Goal: Obtain resource: Obtain resource

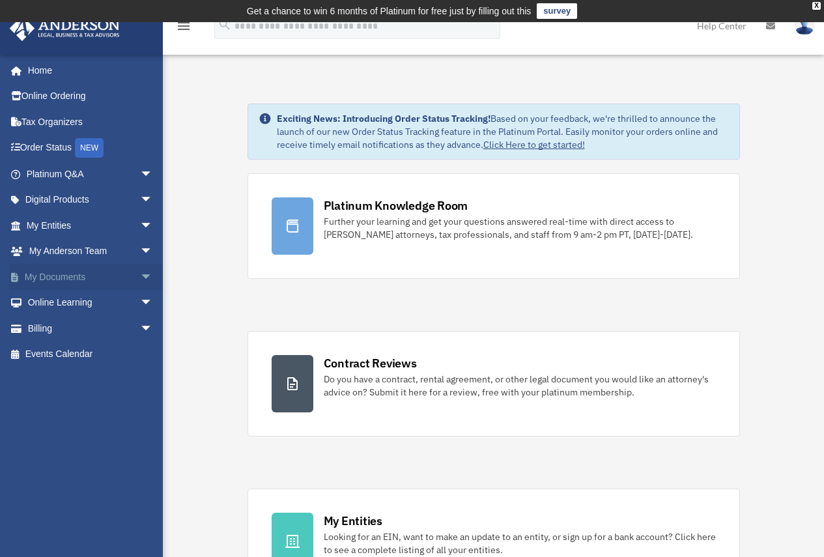
click at [91, 277] on link "My Documents arrow_drop_down" at bounding box center [90, 277] width 163 height 26
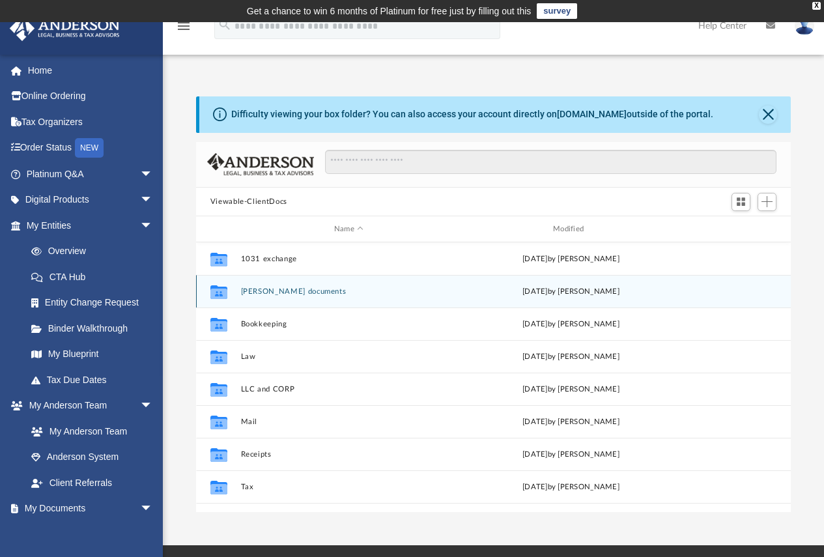
scroll to position [287, 585]
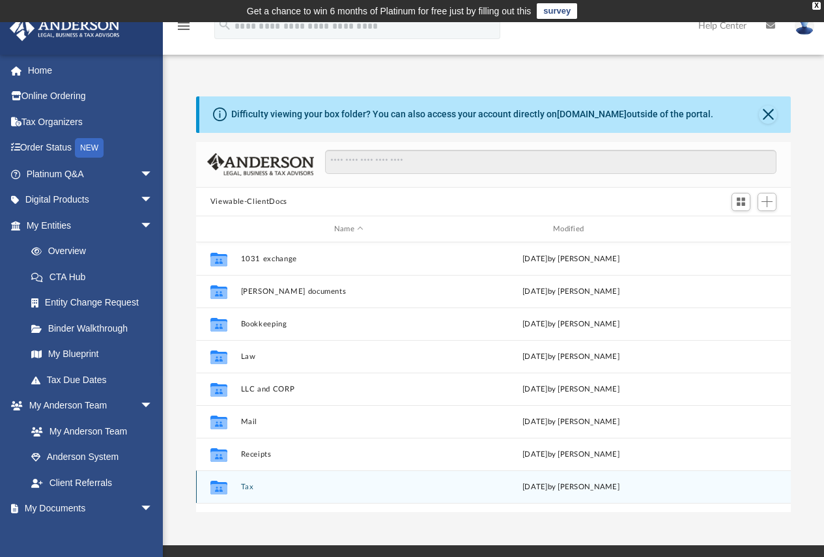
click at [246, 485] on button "Tax" at bounding box center [348, 487] width 216 height 8
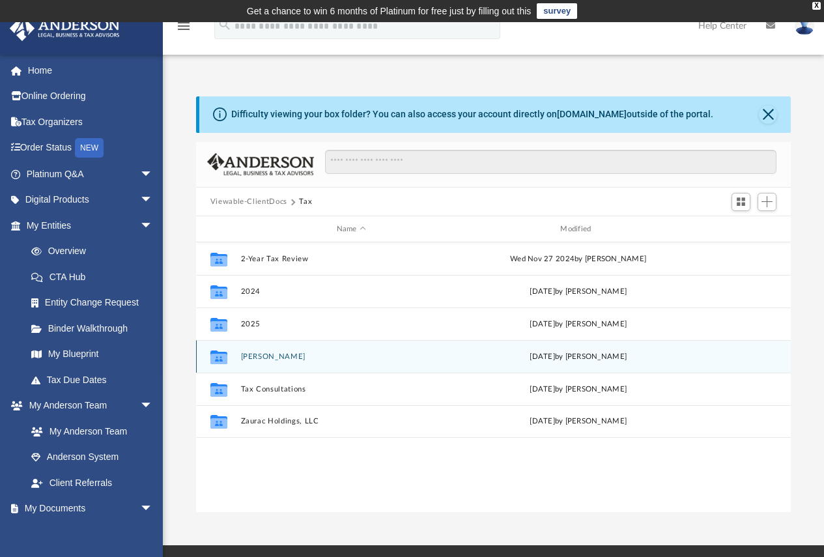
click at [244, 361] on button "[PERSON_NAME]" at bounding box center [350, 356] width 221 height 8
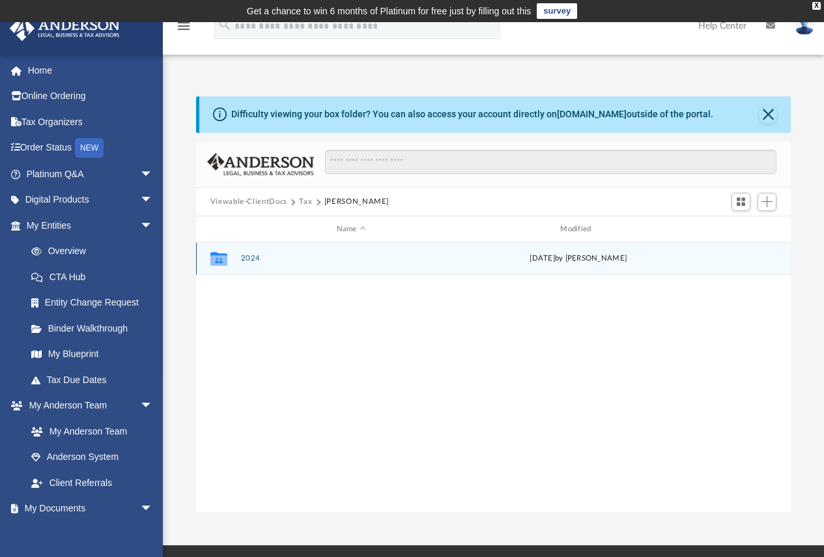
click at [245, 259] on button "2024" at bounding box center [350, 259] width 221 height 8
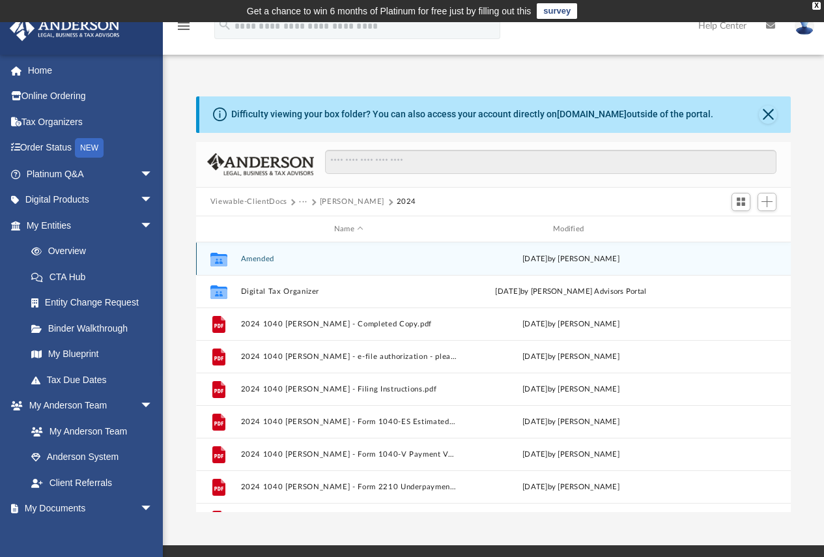
click at [245, 259] on button "Amended" at bounding box center [348, 259] width 216 height 8
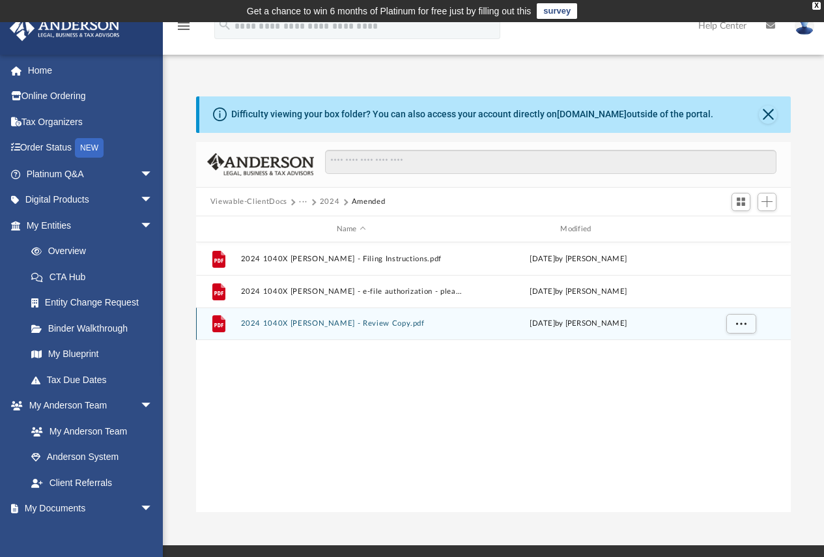
click at [343, 320] on button "2024 1040X [PERSON_NAME] - Review Copy.pdf" at bounding box center [350, 324] width 221 height 8
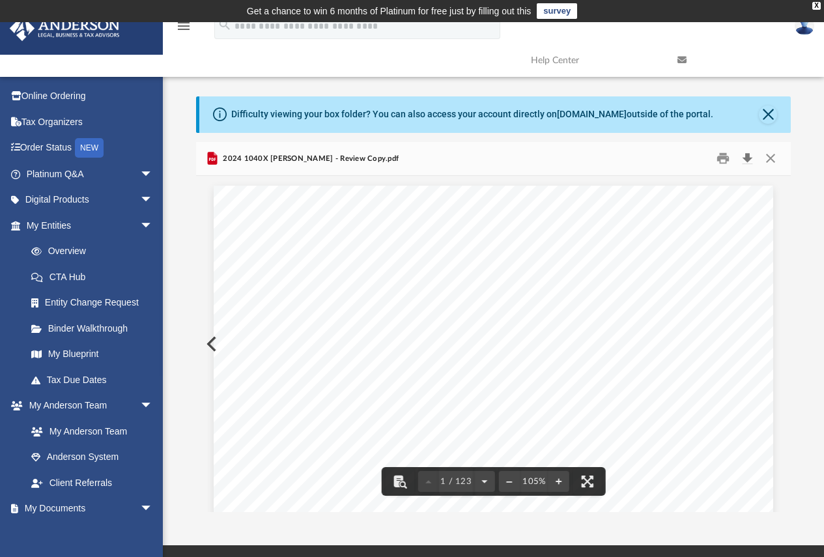
click at [743, 159] on button "Download" at bounding box center [746, 159] width 23 height 20
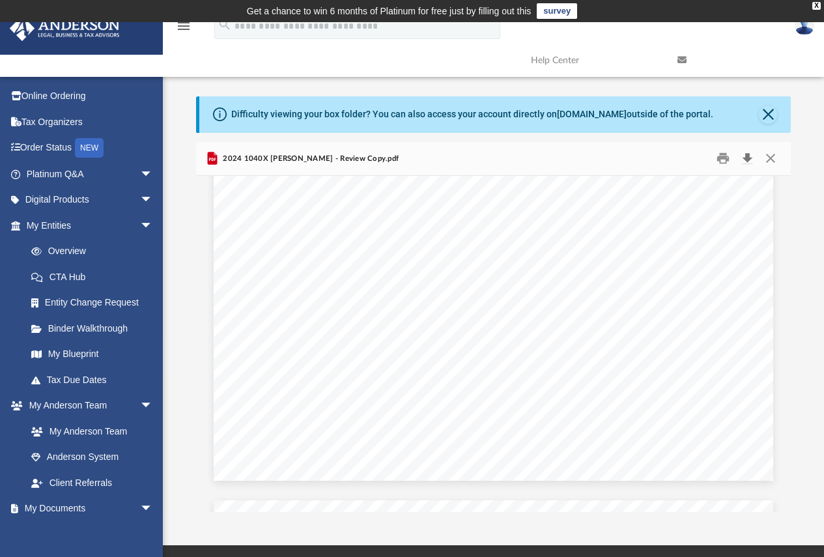
scroll to position [1498, 0]
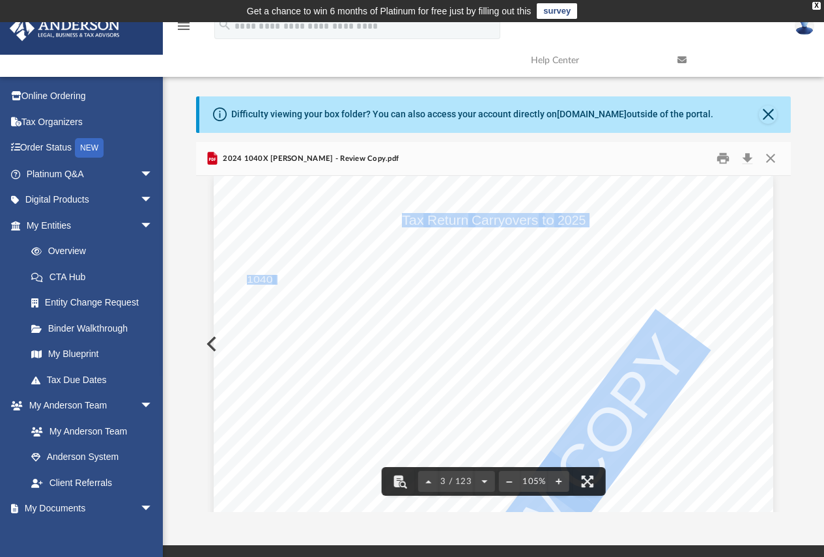
drag, startPoint x: 296, startPoint y: 276, endPoint x: 487, endPoint y: 274, distance: 190.9
click at [487, 274] on div "412541 [DATE] NAME: Disallowing Form Originating Form Entity/ Activity ID Numbe…" at bounding box center [493, 537] width 559 height 724
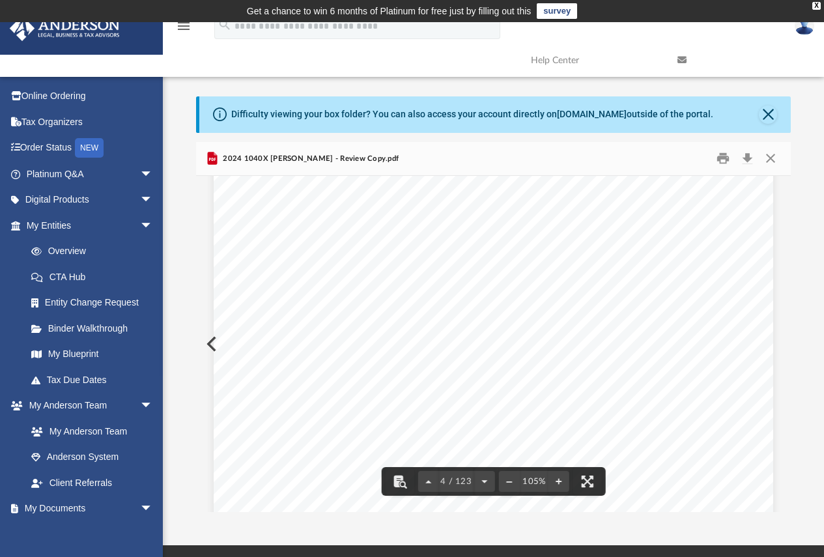
scroll to position [2345, 0]
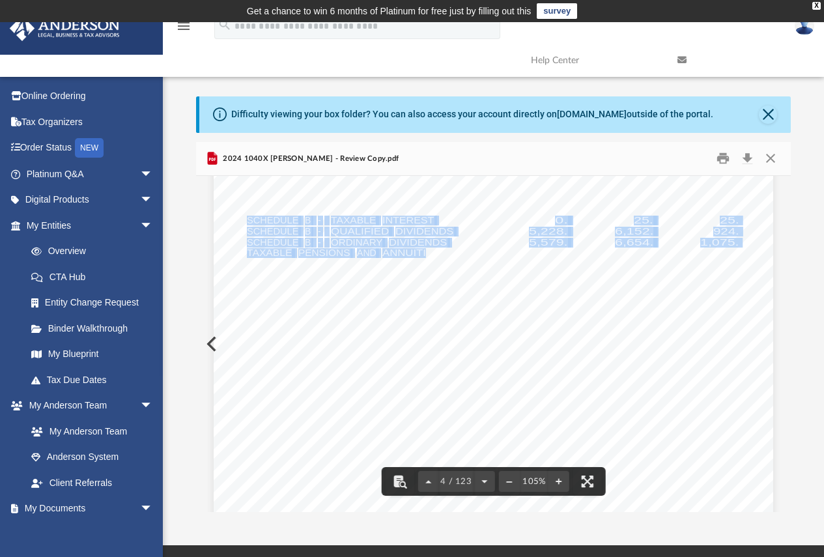
drag, startPoint x: 244, startPoint y: 221, endPoint x: 422, endPoint y: 252, distance: 180.5
click at [422, 252] on div "426301 [DATE] Tax Year Tax Year [DATE] Increase (Decrease) Description 2023 Nam…" at bounding box center [493, 434] width 559 height 724
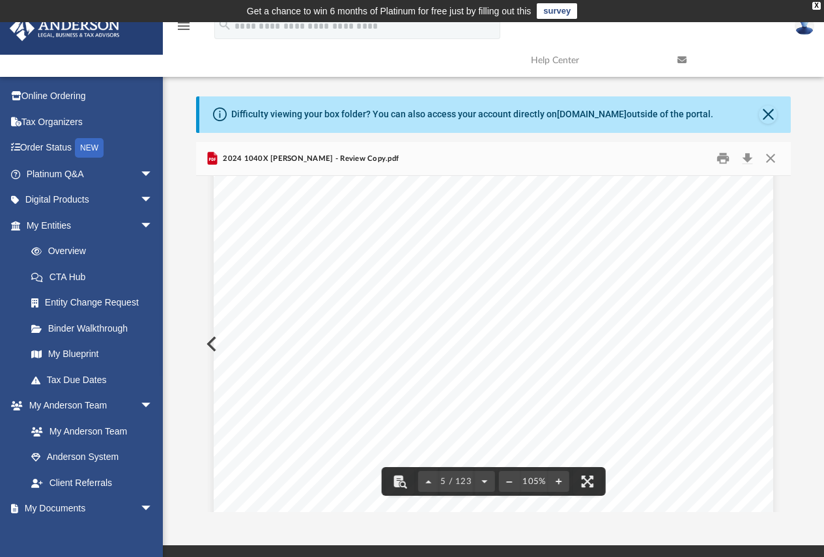
scroll to position [3192, 0]
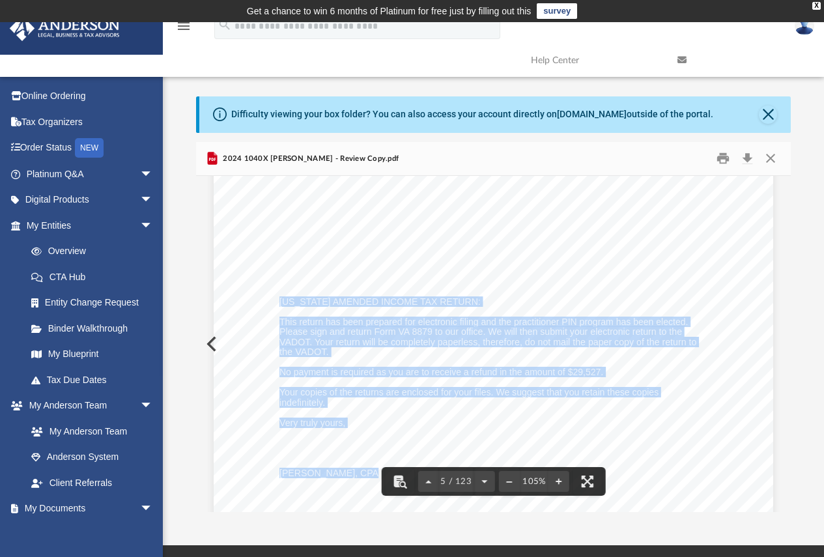
drag, startPoint x: 276, startPoint y: 298, endPoint x: 641, endPoint y: 358, distance: 369.6
click at [375, 347] on div "REVIEW COPY [DATE] [PERSON_NAME] & [PERSON_NAME] [STREET_ADDRESS][PERSON_NAME] …" at bounding box center [493, 331] width 559 height 724
click at [655, 362] on div "REVIEW COPY [DATE] [PERSON_NAME] & [PERSON_NAME] [STREET_ADDRESS][PERSON_NAME] …" at bounding box center [493, 331] width 559 height 724
click at [361, 413] on div "REVIEW COPY [DATE] [PERSON_NAME] & [PERSON_NAME] [STREET_ADDRESS][PERSON_NAME] …" at bounding box center [493, 331] width 559 height 724
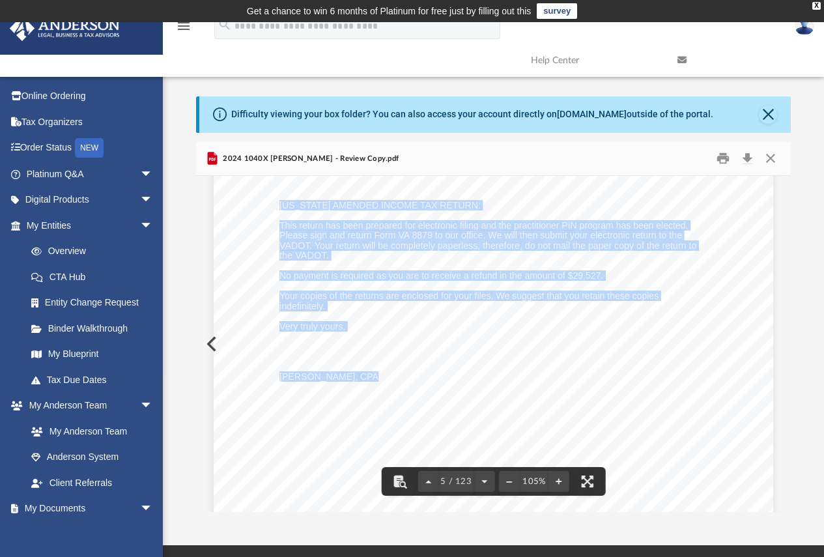
scroll to position [3322, 0]
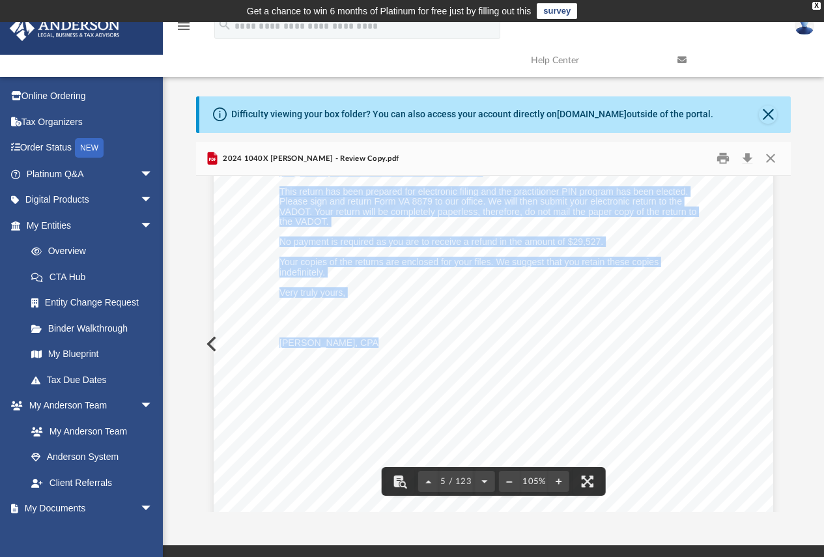
click at [636, 358] on div "REVIEW COPY [DATE] [PERSON_NAME] & [PERSON_NAME] [STREET_ADDRESS][PERSON_NAME] …" at bounding box center [493, 200] width 559 height 724
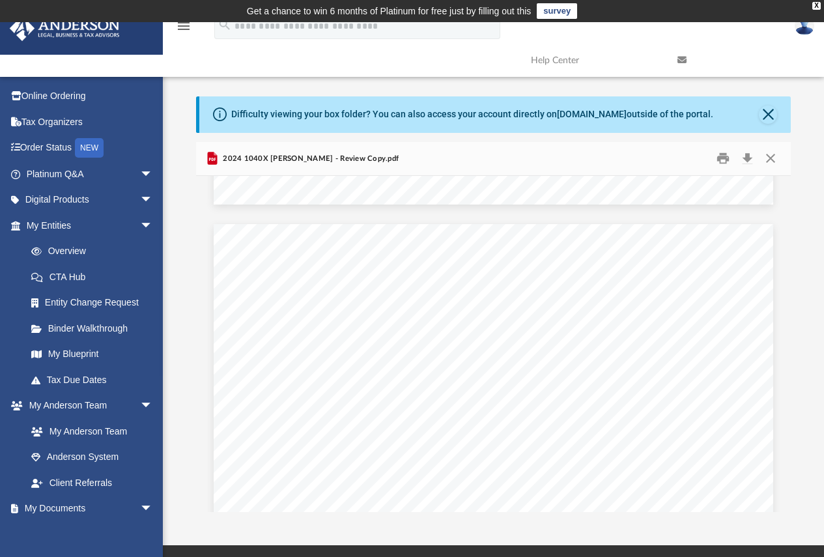
scroll to position [9640, 0]
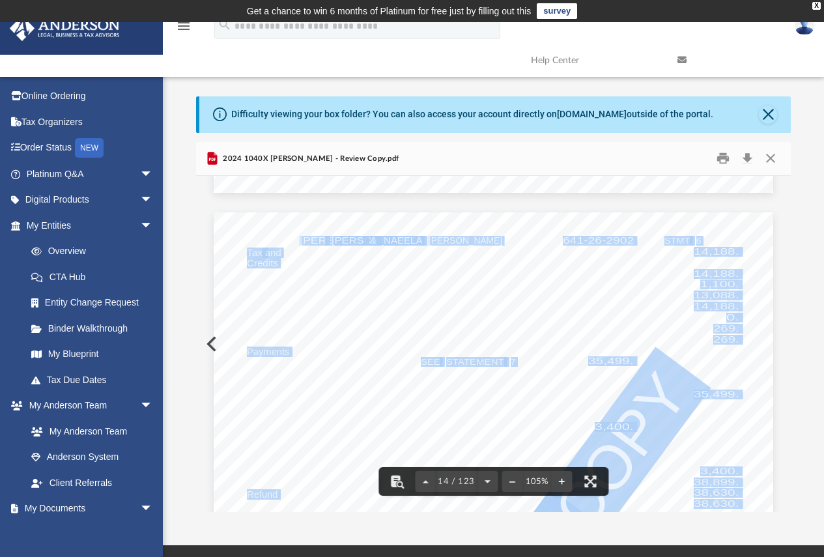
drag, startPoint x: 244, startPoint y: 253, endPoint x: 268, endPoint y: 281, distance: 36.5
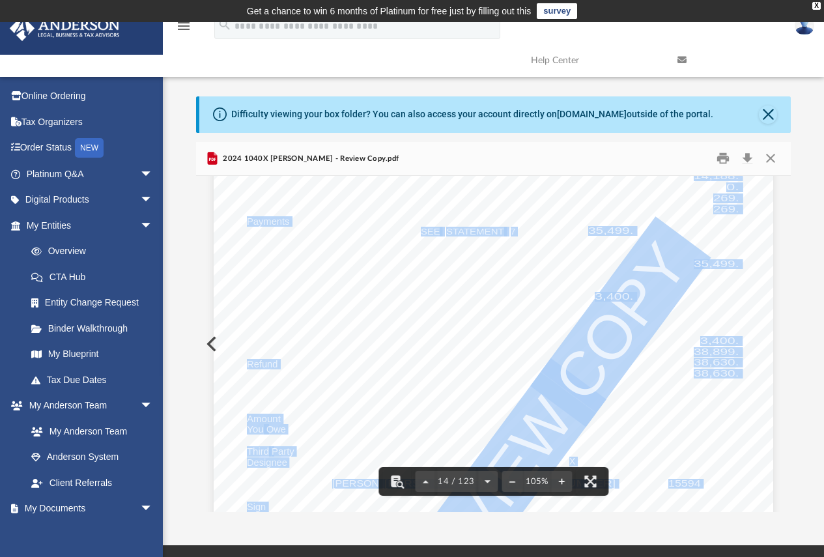
scroll to position [9835, 0]
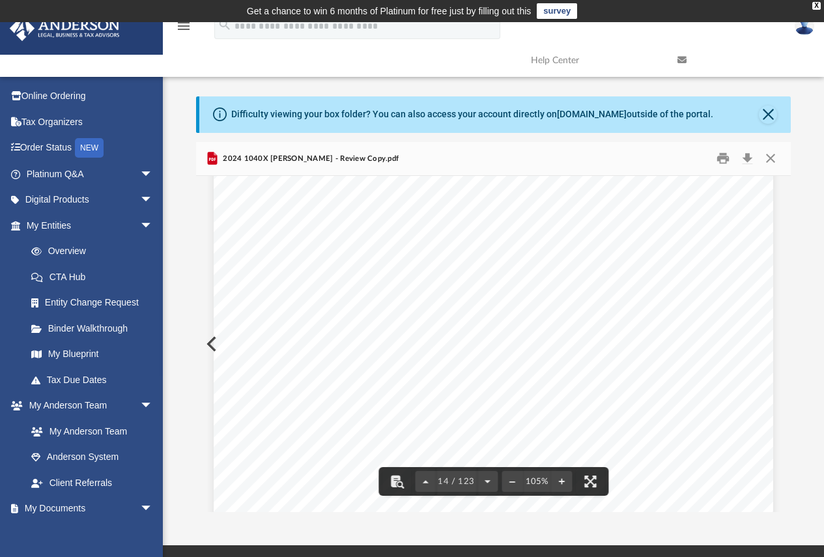
click at [189, 272] on div "Difficulty viewing your box folder? You can also access your account directly o…" at bounding box center [493, 304] width 661 height 416
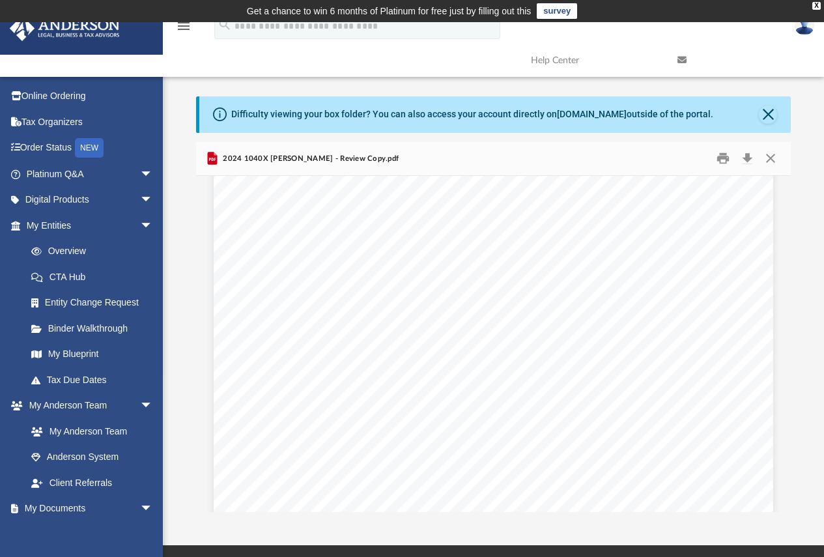
scroll to position [30027, 0]
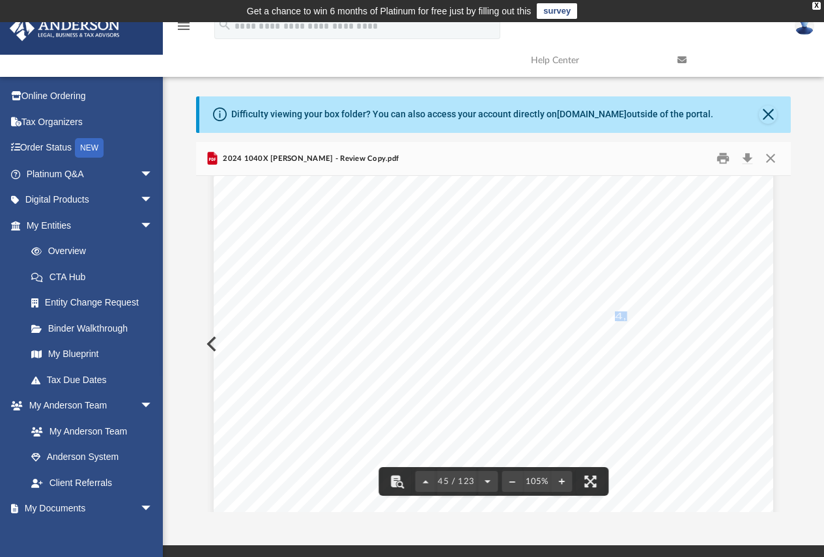
drag, startPoint x: 613, startPoint y: 319, endPoint x: 621, endPoint y: 316, distance: 8.9
click at [621, 316] on span "4,315." at bounding box center [634, 316] width 39 height 9
click at [379, 339] on div "410639 [DATE] Tax Year [DATE] Tax Year [DATE] Increase (Decrease) Description P…" at bounding box center [493, 441] width 559 height 724
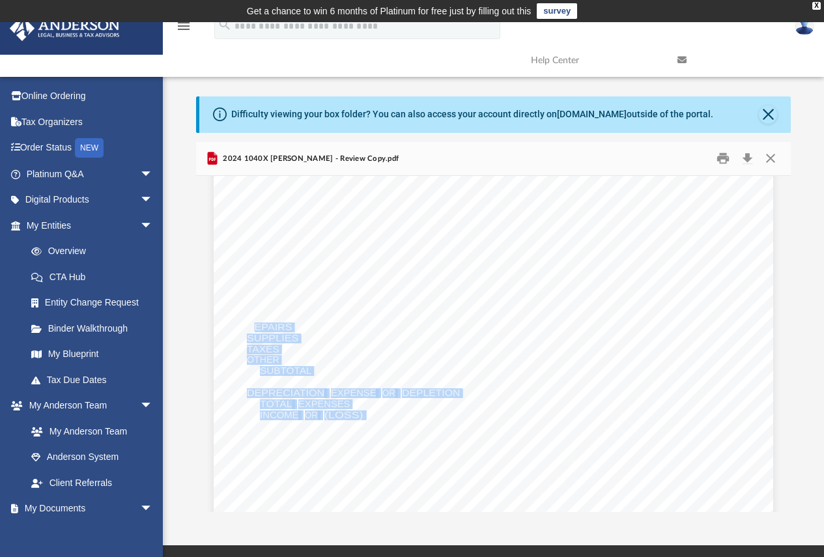
drag, startPoint x: 246, startPoint y: 327, endPoint x: 297, endPoint y: 323, distance: 51.0
click at [297, 323] on div "410639 [DATE] Tax Year [DATE] Tax Year [DATE] Increase (Decrease) Description P…" at bounding box center [493, 441] width 559 height 724
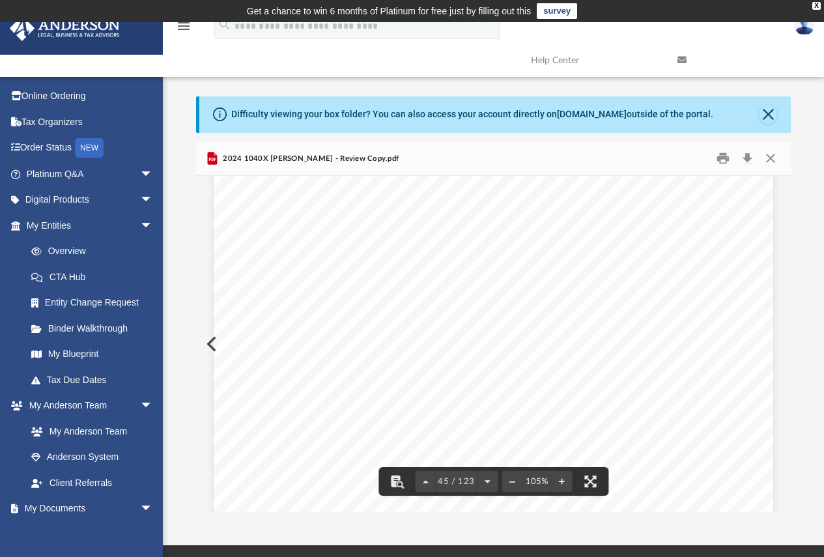
click at [190, 259] on div "Difficulty viewing your box folder? You can also access your account directly o…" at bounding box center [493, 304] width 661 height 416
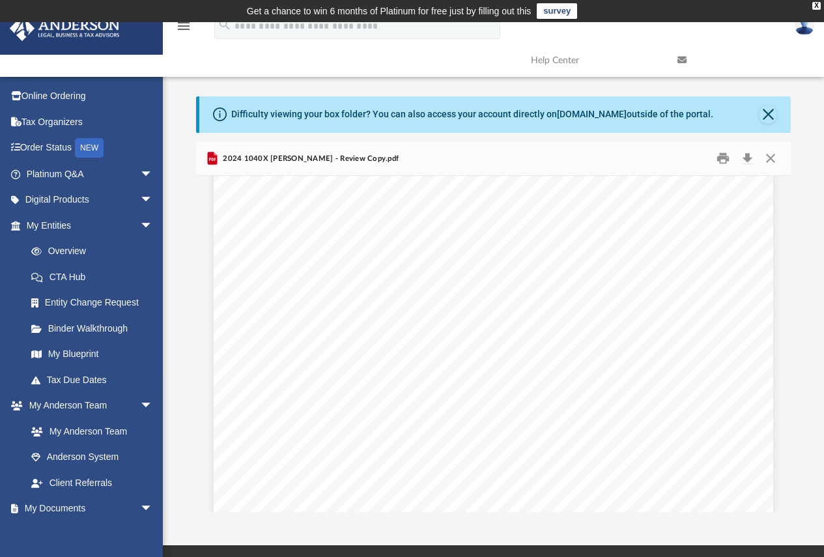
scroll to position [30743, 0]
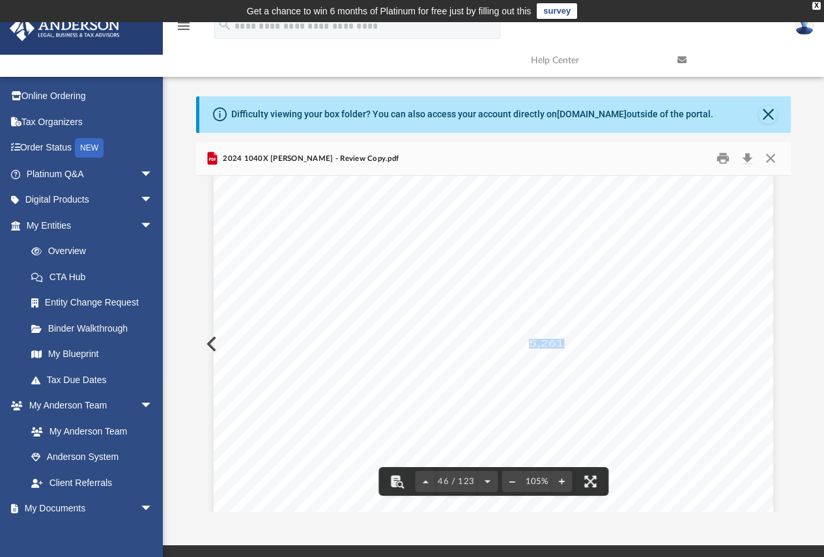
drag, startPoint x: 526, startPoint y: 343, endPoint x: 557, endPoint y: 344, distance: 31.3
click at [557, 344] on span "5,261." at bounding box center [548, 343] width 39 height 9
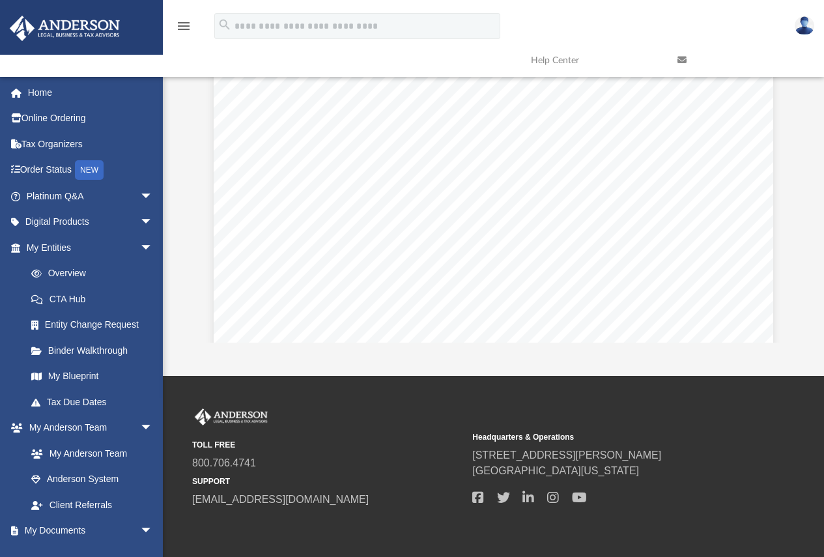
scroll to position [14055, 0]
